Goal: Task Accomplishment & Management: Manage account settings

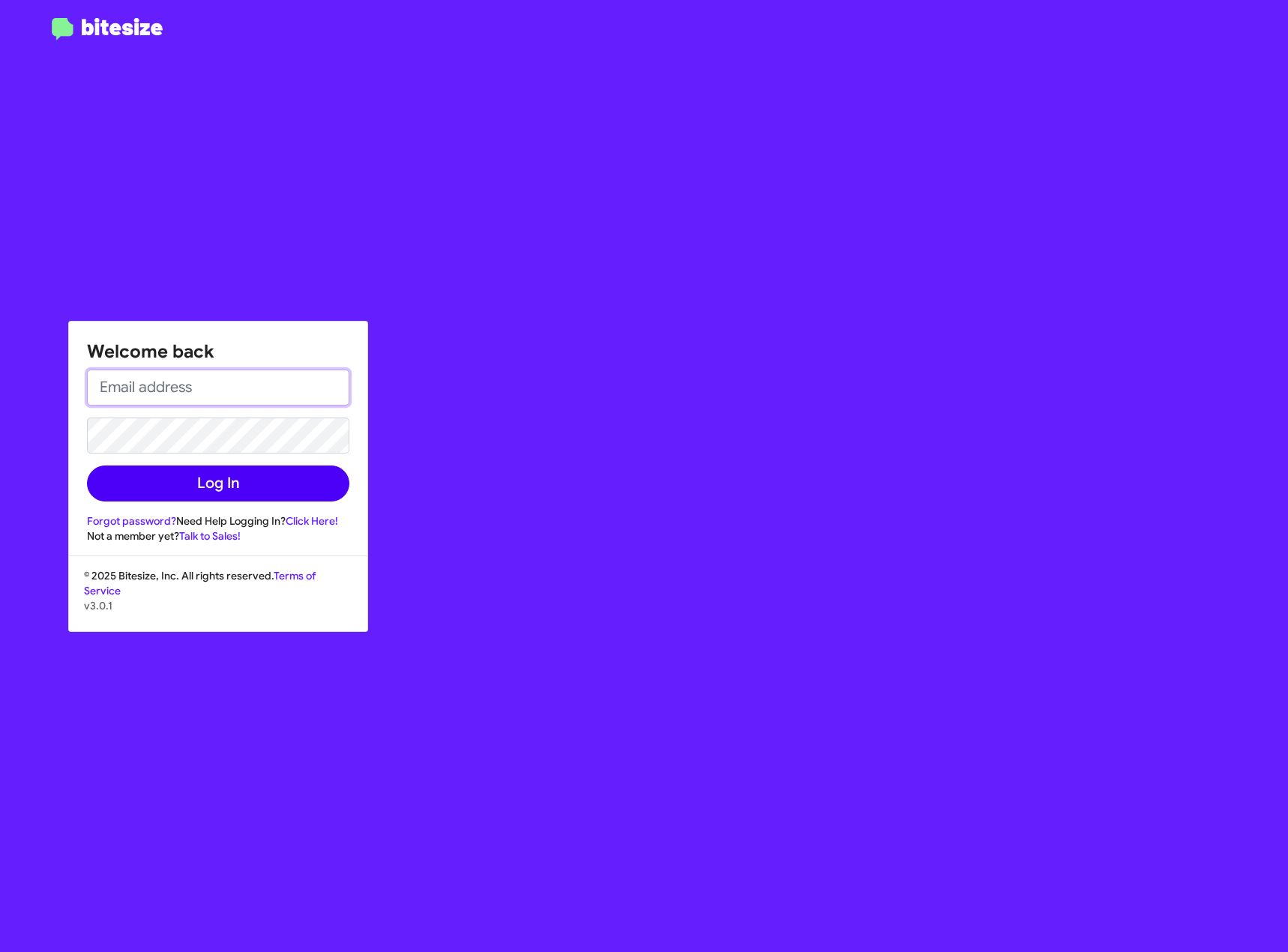
type input "[PERSON_NAME][EMAIL_ADDRESS][PERSON_NAME][DOMAIN_NAME]"
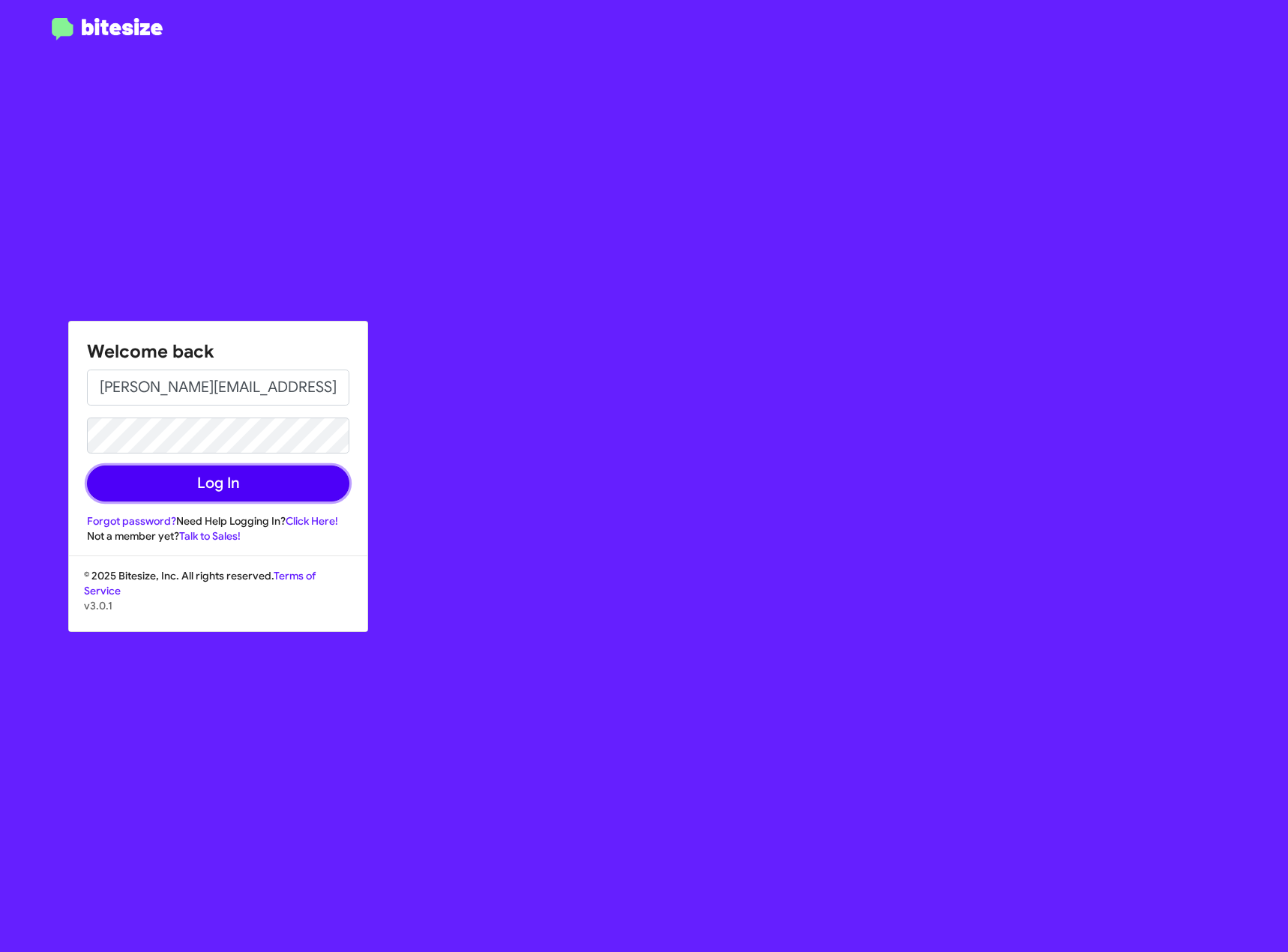
click at [223, 484] on button "Log In" at bounding box center [218, 484] width 263 height 36
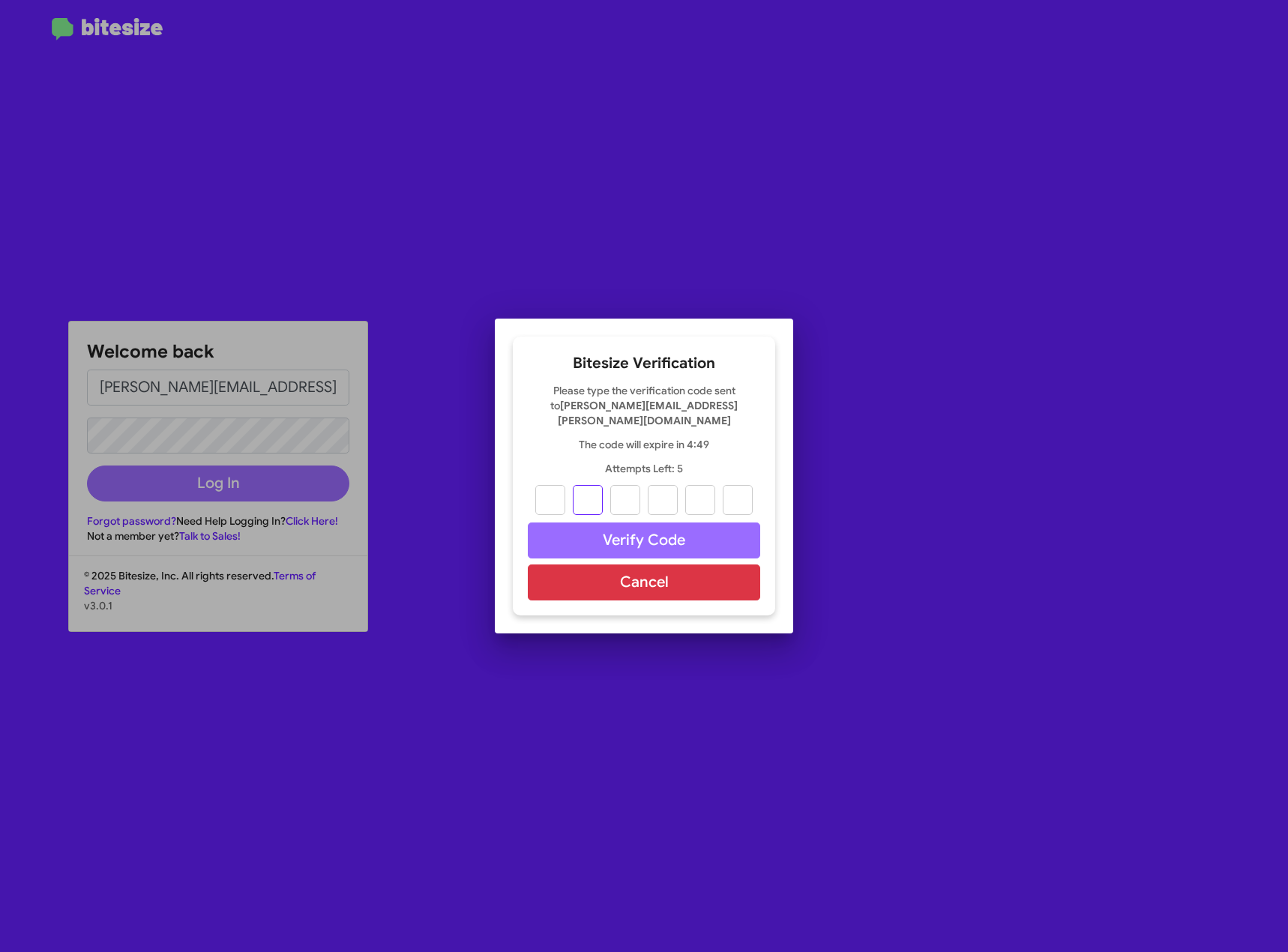
click at [576, 489] on input "text" at bounding box center [588, 500] width 30 height 30
click at [562, 494] on input "text" at bounding box center [550, 500] width 30 height 30
type input "4"
type input "6"
type input "2"
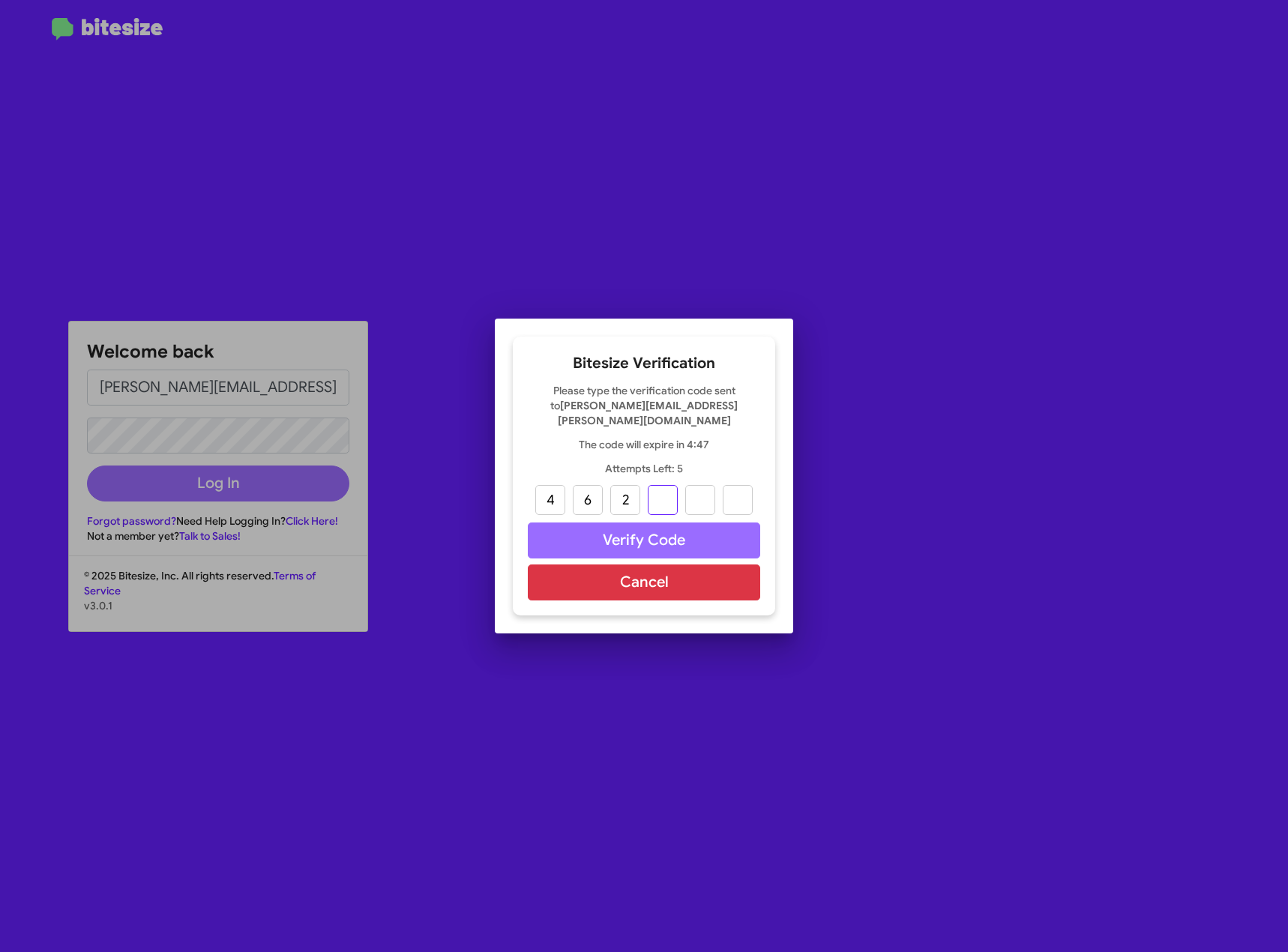
type input "4"
type input "2"
type input "9"
click at [723, 524] on button "Verify Code" at bounding box center [643, 540] width 232 height 36
